Goal: Transaction & Acquisition: Purchase product/service

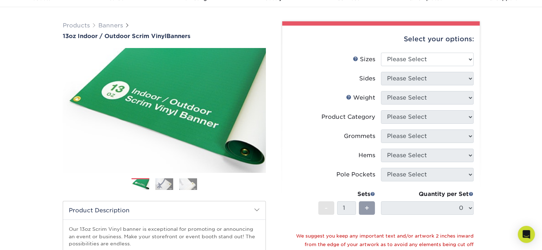
scroll to position [51, 0]
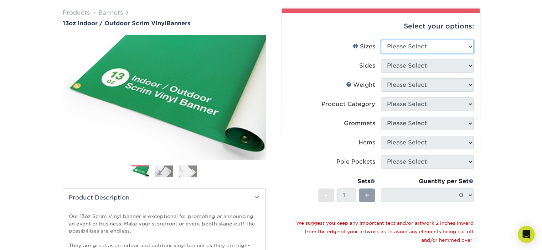
click at [470, 47] on select "Please Select 24" x 36" 24" x 48" 36" x 48" 36" x 60" 36" x 72" 36" x 96" 36" x…" at bounding box center [427, 47] width 93 height 14
select select "48.00x120.00"
click at [381, 40] on select "Please Select 24" x 36" 24" x 48" 36" x 48" 36" x 60" 36" x 72" 36" x 96" 36" x…" at bounding box center [427, 47] width 93 height 14
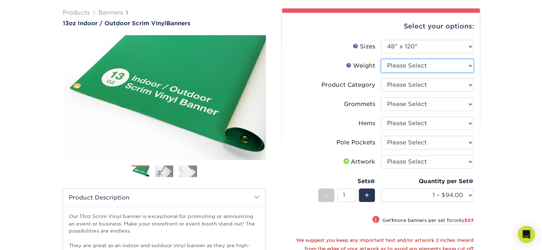
click at [469, 66] on select "Please Select 13OZ" at bounding box center [427, 66] width 93 height 14
select select "13OZ"
click at [381, 59] on select "Please Select 13OZ" at bounding box center [427, 66] width 93 height 14
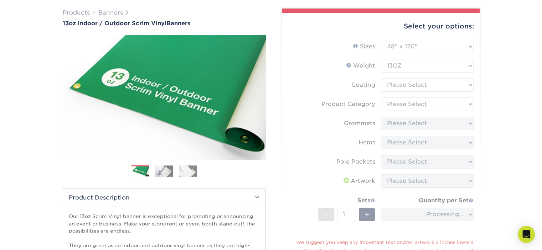
click at [470, 85] on form "Sizes Help Sizes Please Select 24" x 36" 24" x 48" 36" x 48" 36" x 60" 36" x 72…" at bounding box center [381, 177] width 186 height 274
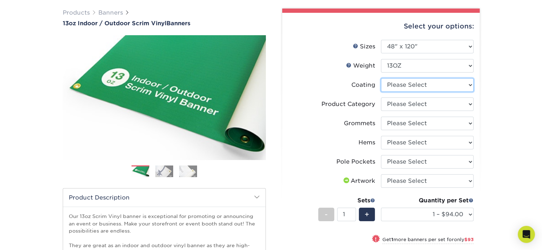
click at [470, 85] on select at bounding box center [427, 85] width 93 height 14
click at [490, 98] on div "Products Banners 13oz Indoor / Outdoor Scrim Vinyl Banners Previous Next" at bounding box center [271, 208] width 542 height 428
click at [463, 104] on select "Please Select 13oz Scrim Vinyl Banner - Matte" at bounding box center [427, 105] width 93 height 14
click at [477, 96] on div "Select your options: Sizes Help Sizes Please Select 24" x 36" 24" x 48" 36" x 4…" at bounding box center [380, 207] width 197 height 389
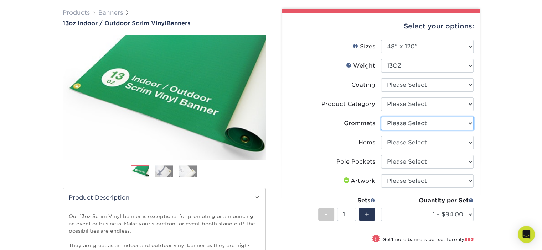
click at [466, 126] on select "Please Select No Grommets Yes, Grommet All 4 Corners Yes, Grommets Every 1 ft. …" at bounding box center [427, 124] width 93 height 14
click at [321, 110] on label "Product Category" at bounding box center [334, 105] width 93 height 14
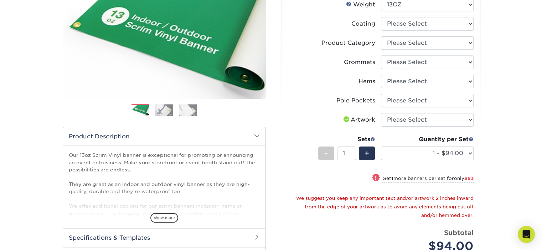
scroll to position [116, 0]
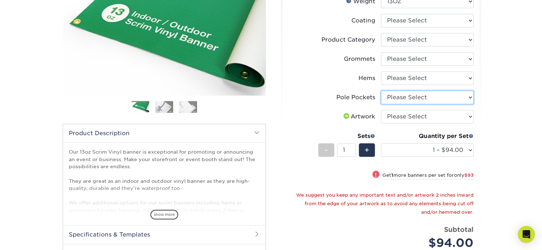
click at [462, 99] on select "Please Select No Pole Pockets 2 in. Left and Right 2 in. Top and Bottom 4 in. L…" at bounding box center [427, 98] width 93 height 14
select select "722894a4-3d87-4b07-8789-5996e19167f0"
click at [381, 91] on select "Please Select No Pole Pockets 2 in. Left and Right 2 in. Top and Bottom 4 in. L…" at bounding box center [427, 98] width 93 height 14
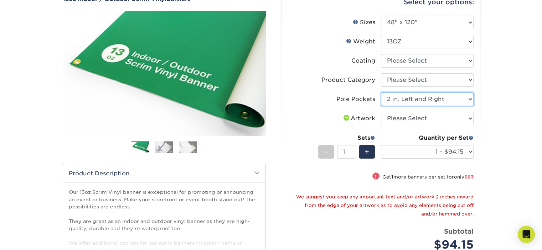
scroll to position [70, 0]
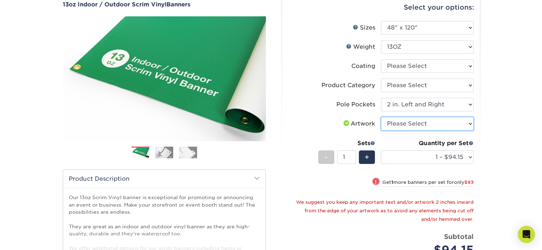
click at [469, 122] on select "Please Select I will upload files I need a design - $50" at bounding box center [427, 124] width 93 height 14
select select "upload"
click at [381, 117] on select "Please Select I will upload files I need a design - $50" at bounding box center [427, 124] width 93 height 14
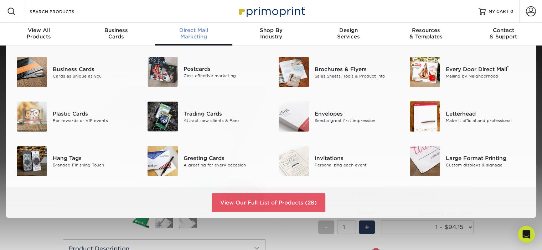
scroll to position [0, 0]
